Goal: Task Accomplishment & Management: Manage account settings

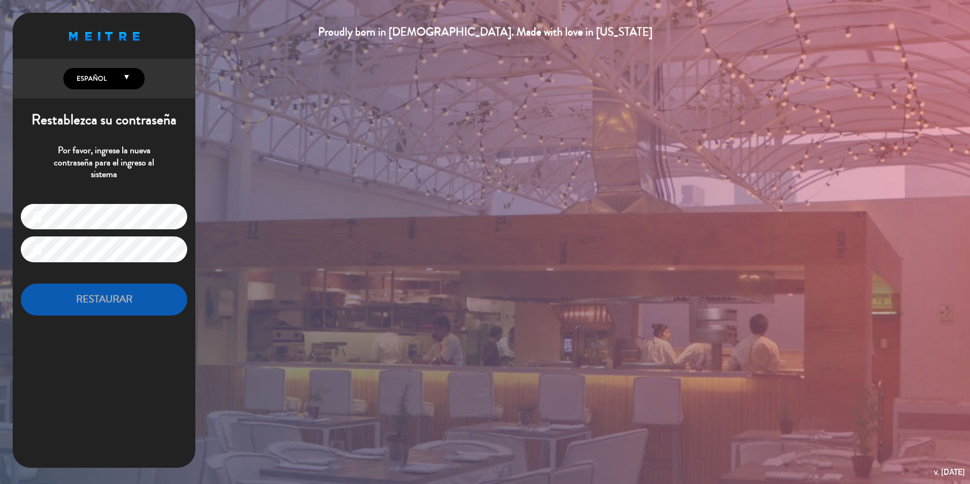
click at [129, 76] on icon at bounding box center [126, 80] width 5 height 13
click at [106, 89] on span "Español English Español Português" at bounding box center [103, 78] width 81 height 21
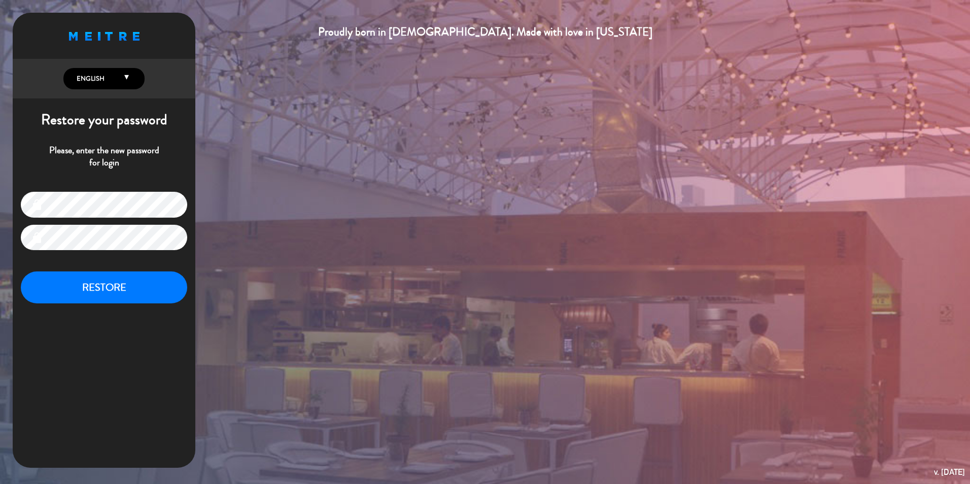
click at [335, 363] on div "Proudly born in [DEMOGRAPHIC_DATA]. Made with love in [US_STATE] English Españo…" at bounding box center [485, 242] width 970 height 484
click at [123, 284] on button "RESTORE" at bounding box center [104, 287] width 166 height 32
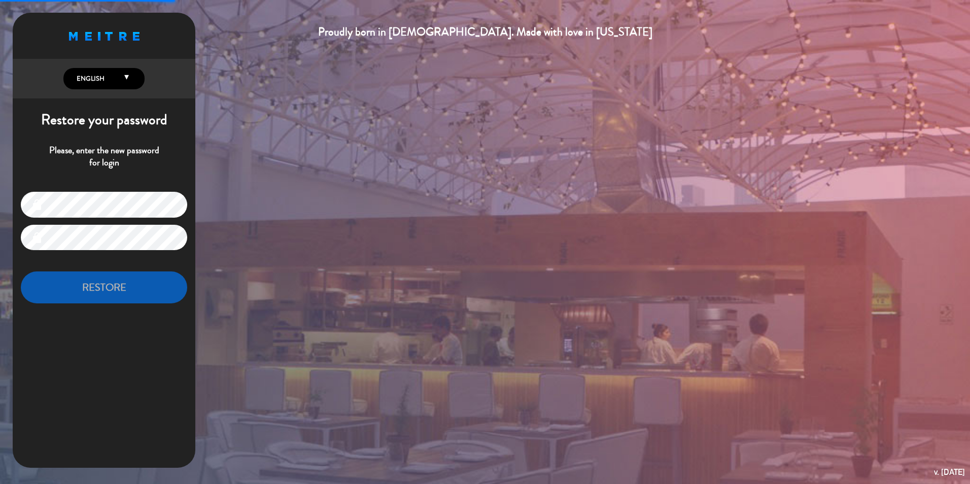
type input "[PERSON_NAME][EMAIL_ADDRESS][DOMAIN_NAME]"
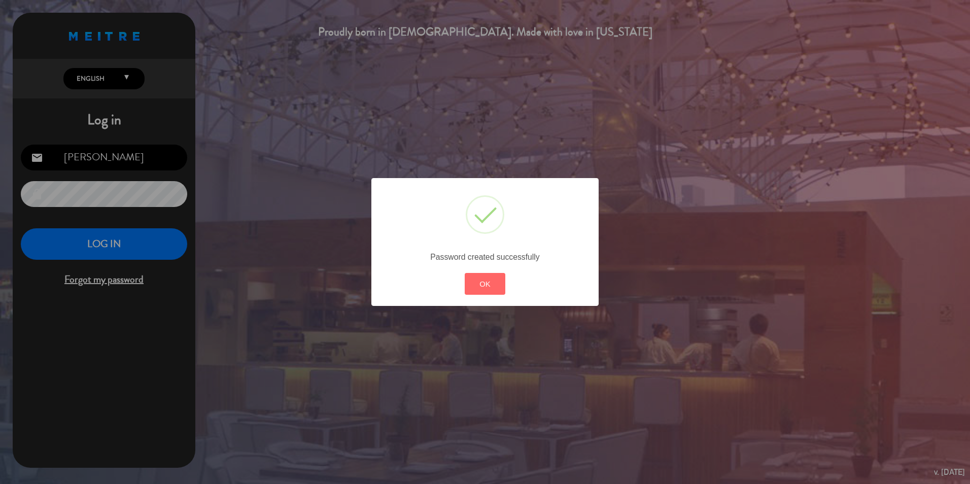
click at [493, 283] on button "OK" at bounding box center [485, 284] width 41 height 22
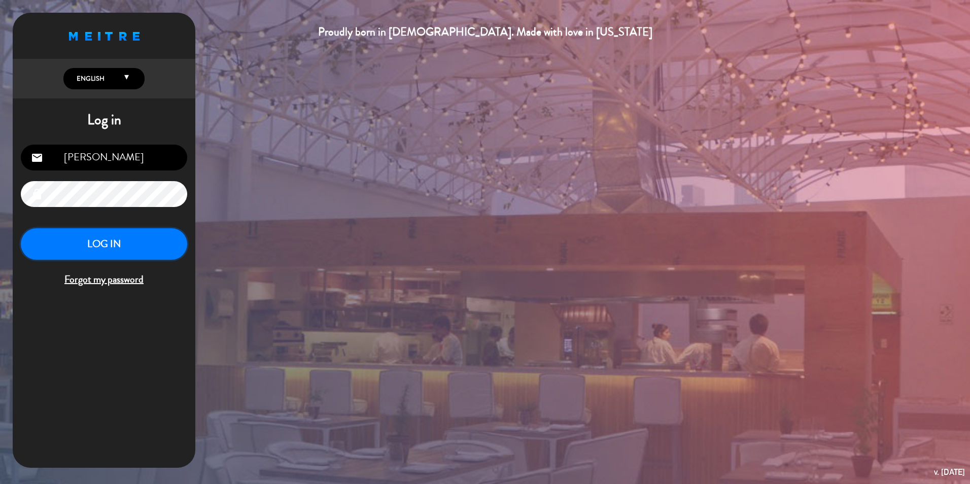
click at [113, 237] on button "LOG IN" at bounding box center [104, 244] width 166 height 32
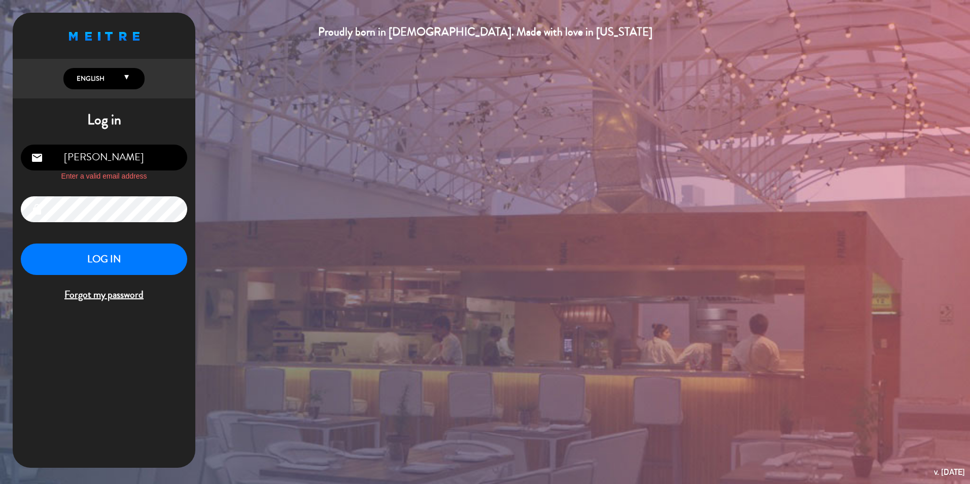
click at [131, 152] on input "[PERSON_NAME]" at bounding box center [104, 158] width 166 height 26
drag, startPoint x: 156, startPoint y: 163, endPoint x: -128, endPoint y: 143, distance: 284.7
click at [0, 143] on html "Proudly born in [DEMOGRAPHIC_DATA]. Made with love in [US_STATE] English Españo…" at bounding box center [485, 242] width 970 height 484
type input "[PERSON_NAME][EMAIL_ADDRESS][DOMAIN_NAME]"
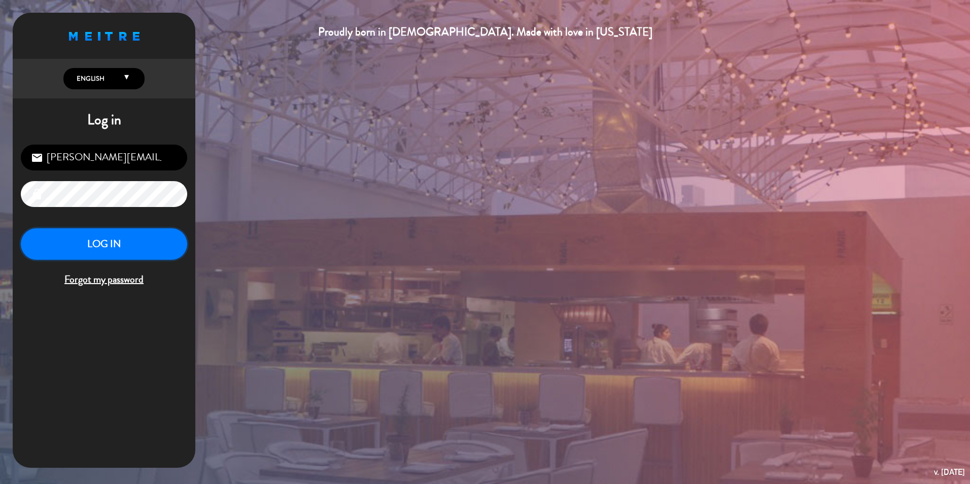
click at [119, 246] on button "LOG IN" at bounding box center [104, 244] width 166 height 32
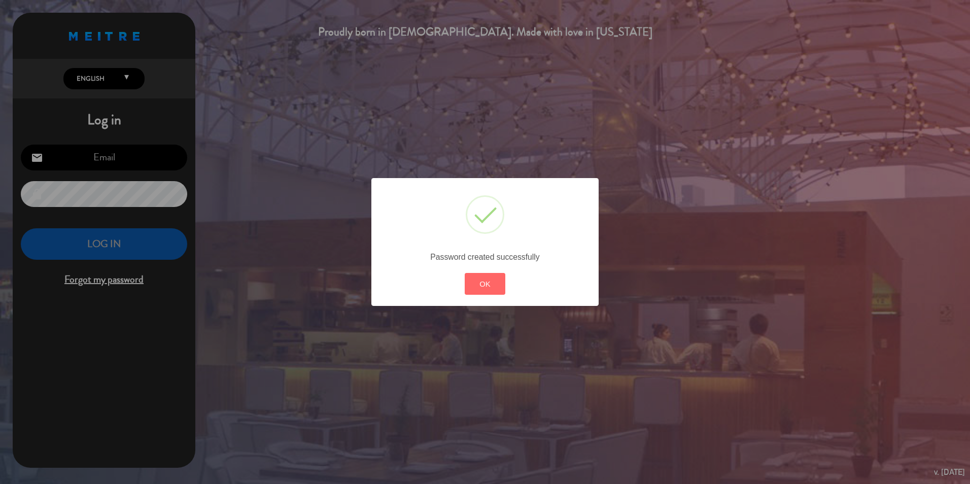
click at [493, 286] on button "OK" at bounding box center [485, 284] width 41 height 22
